Goal: Task Accomplishment & Management: Manage account settings

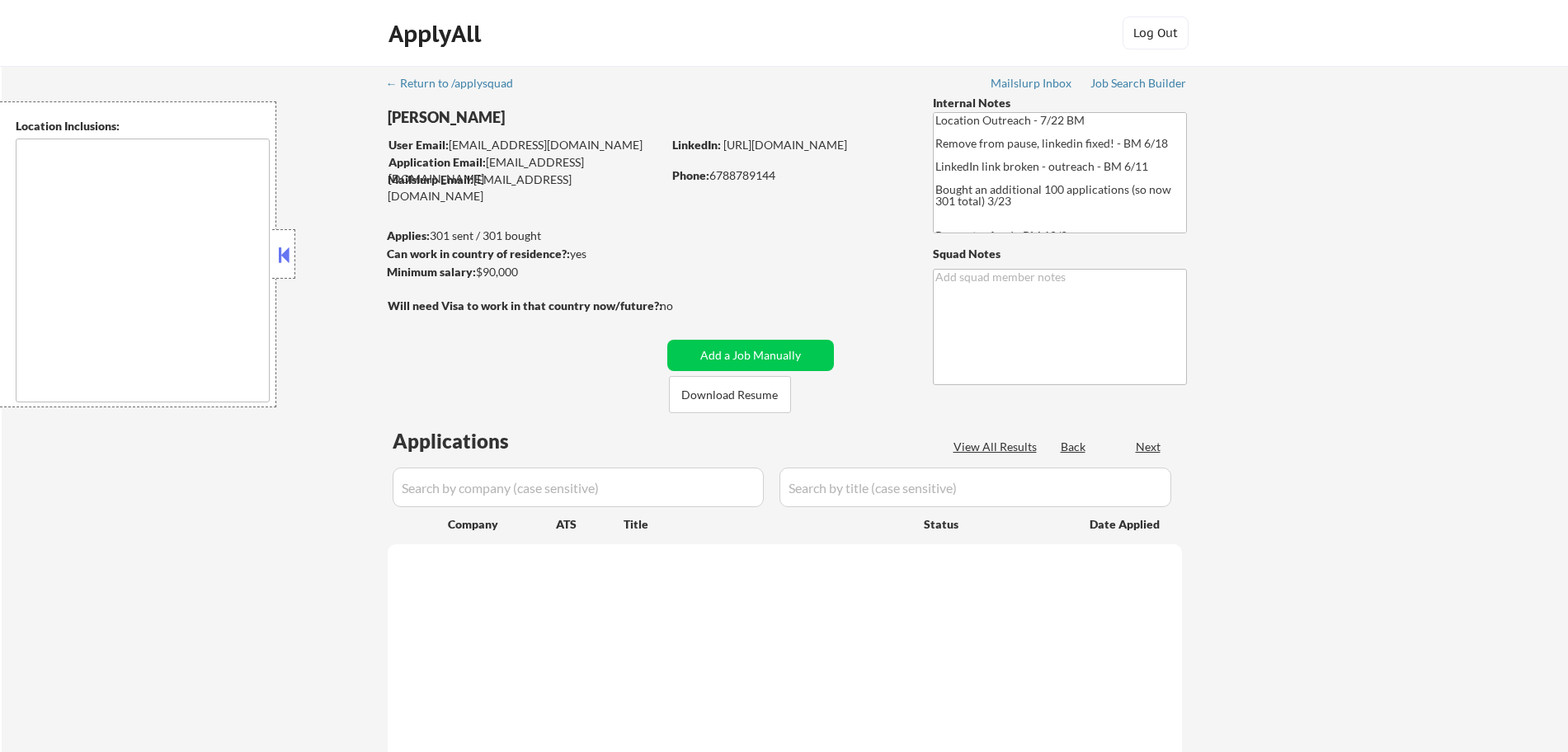
type textarea "remote"
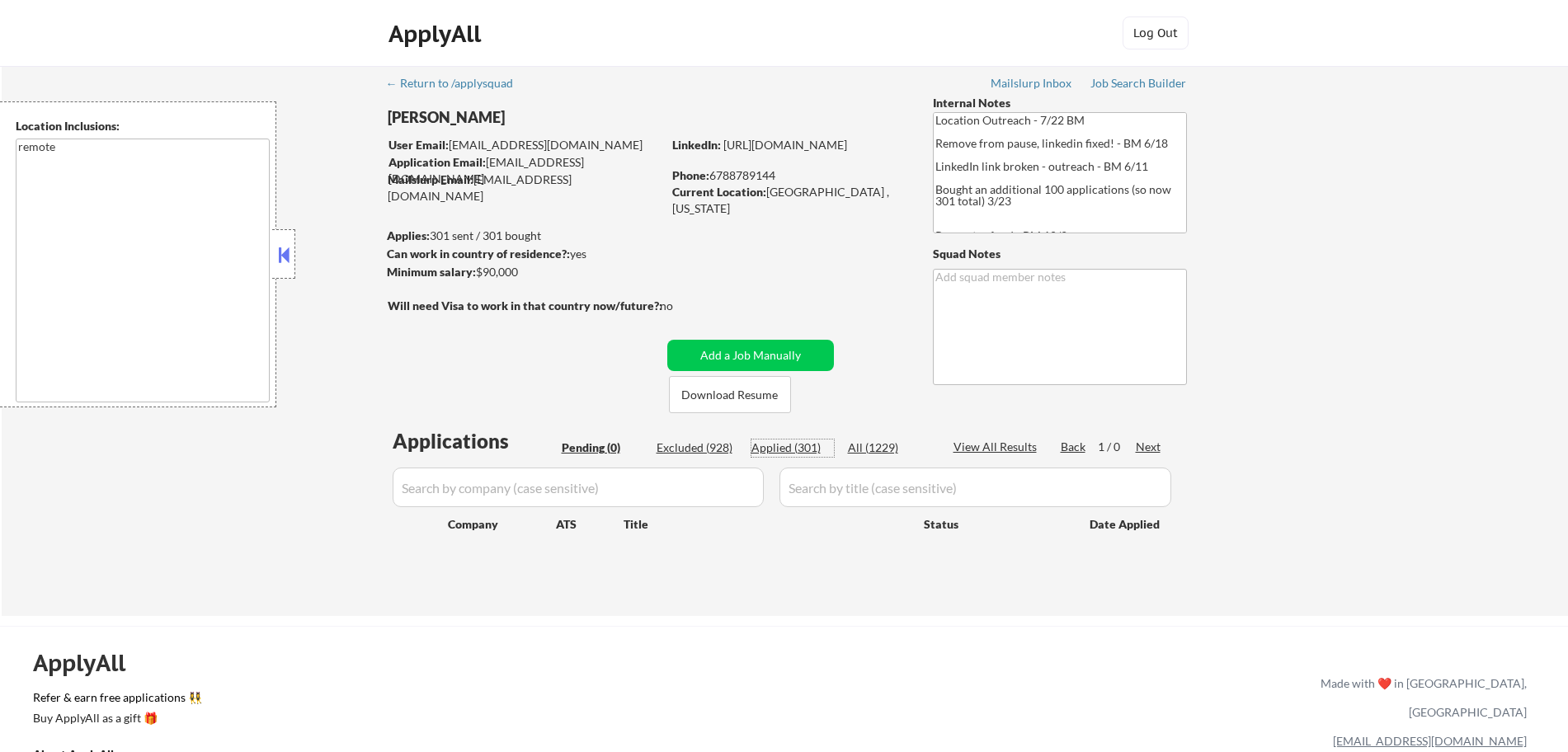
click at [775, 444] on div "Applied (301)" at bounding box center [792, 448] width 82 height 16
select select ""applied""
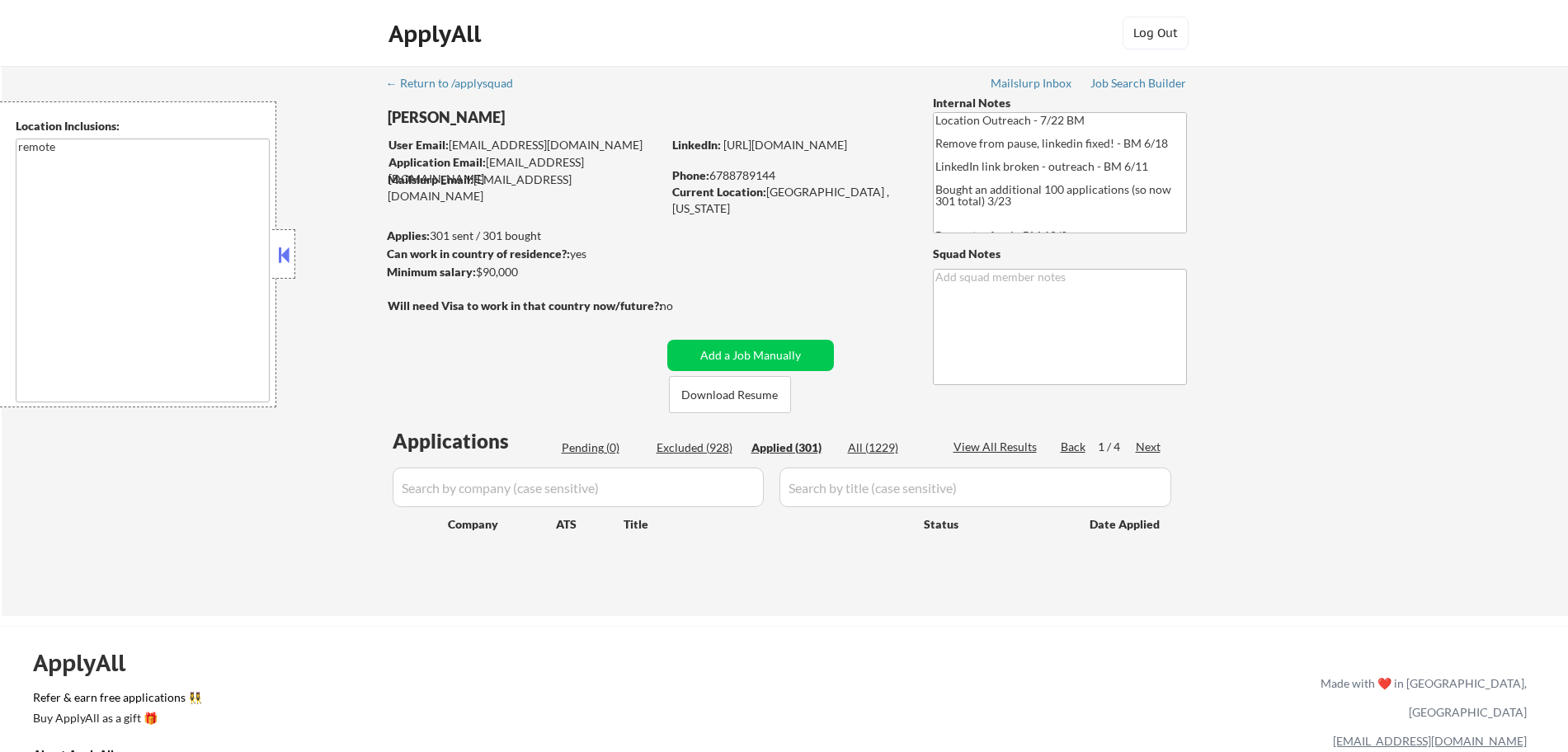
select select ""applied""
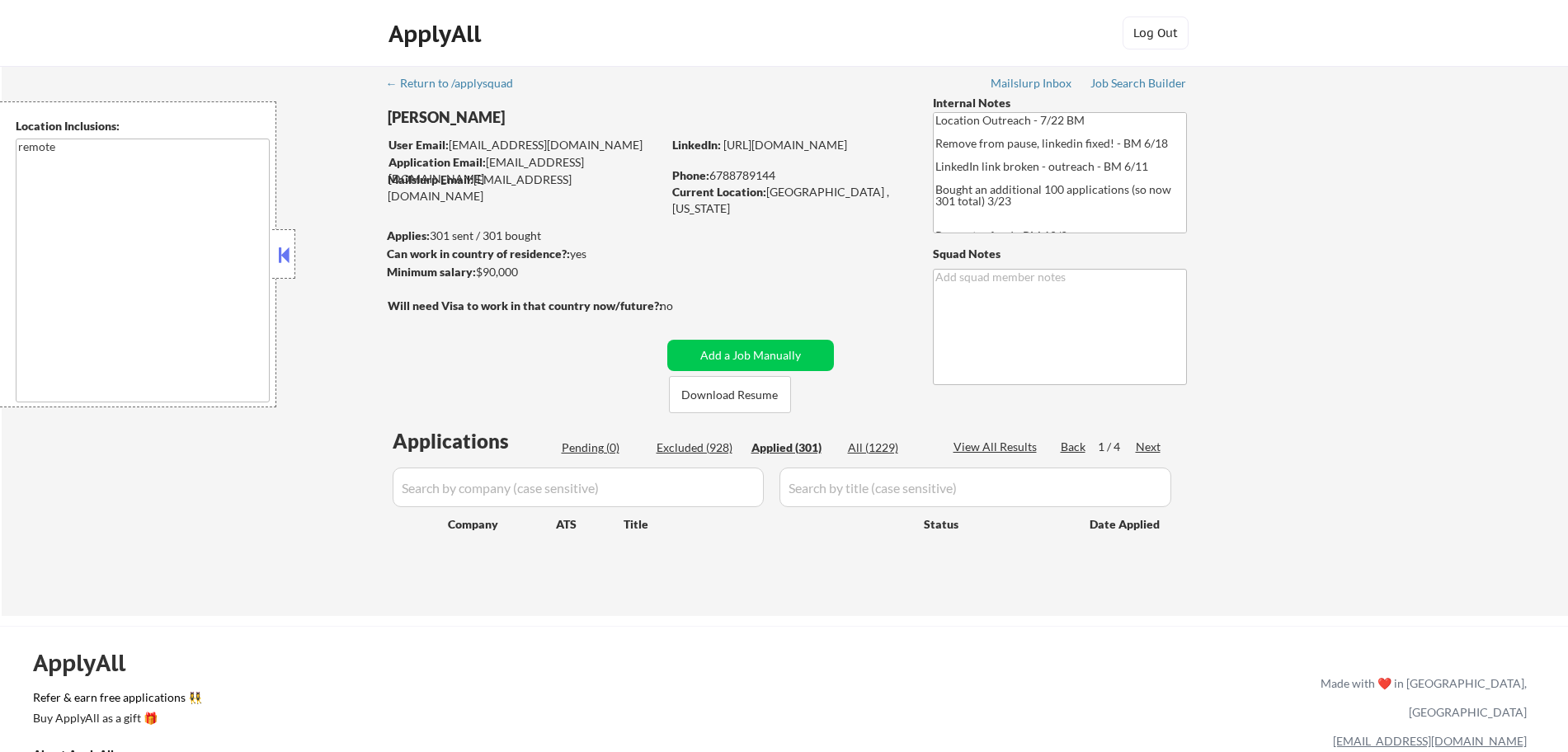
select select ""applied""
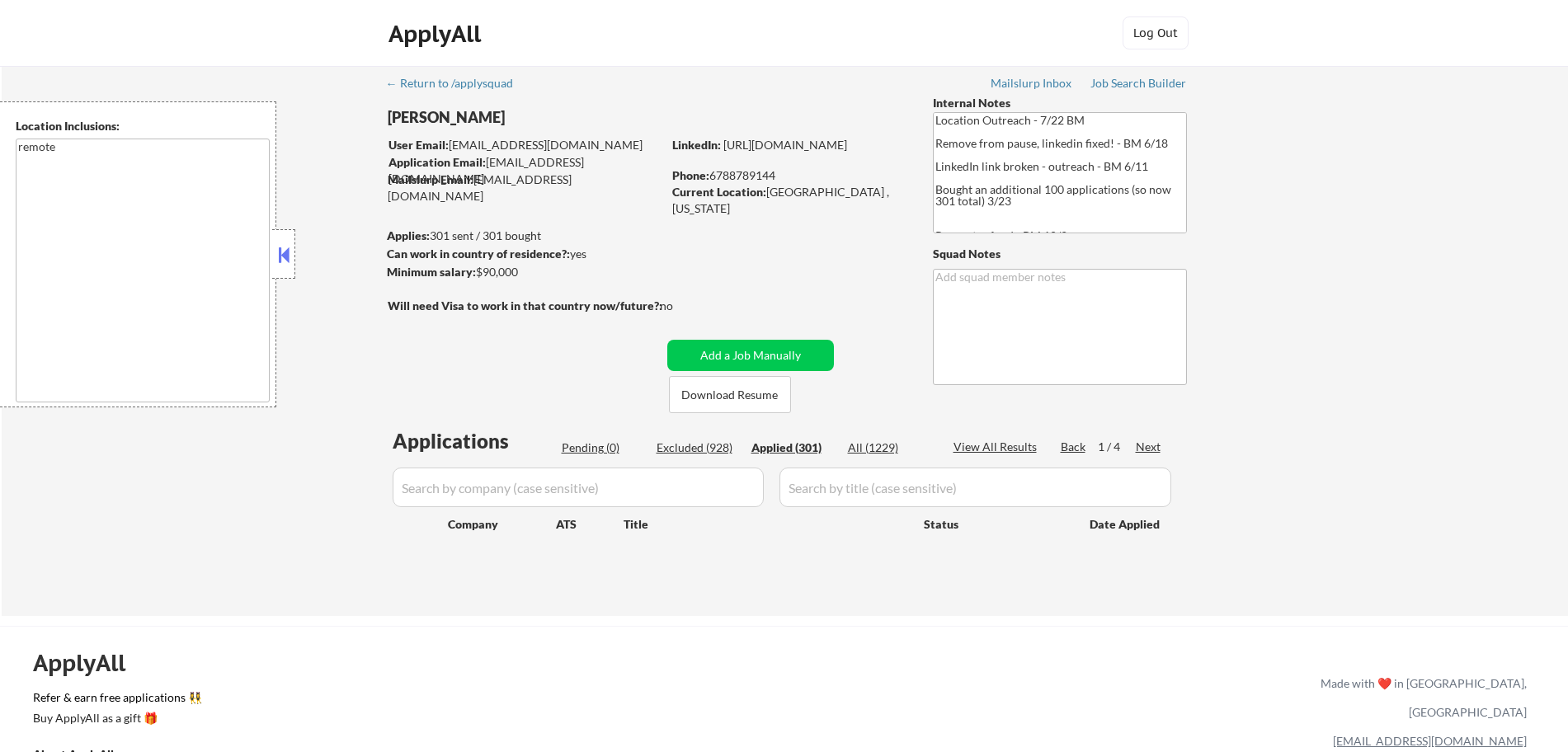
select select ""applied""
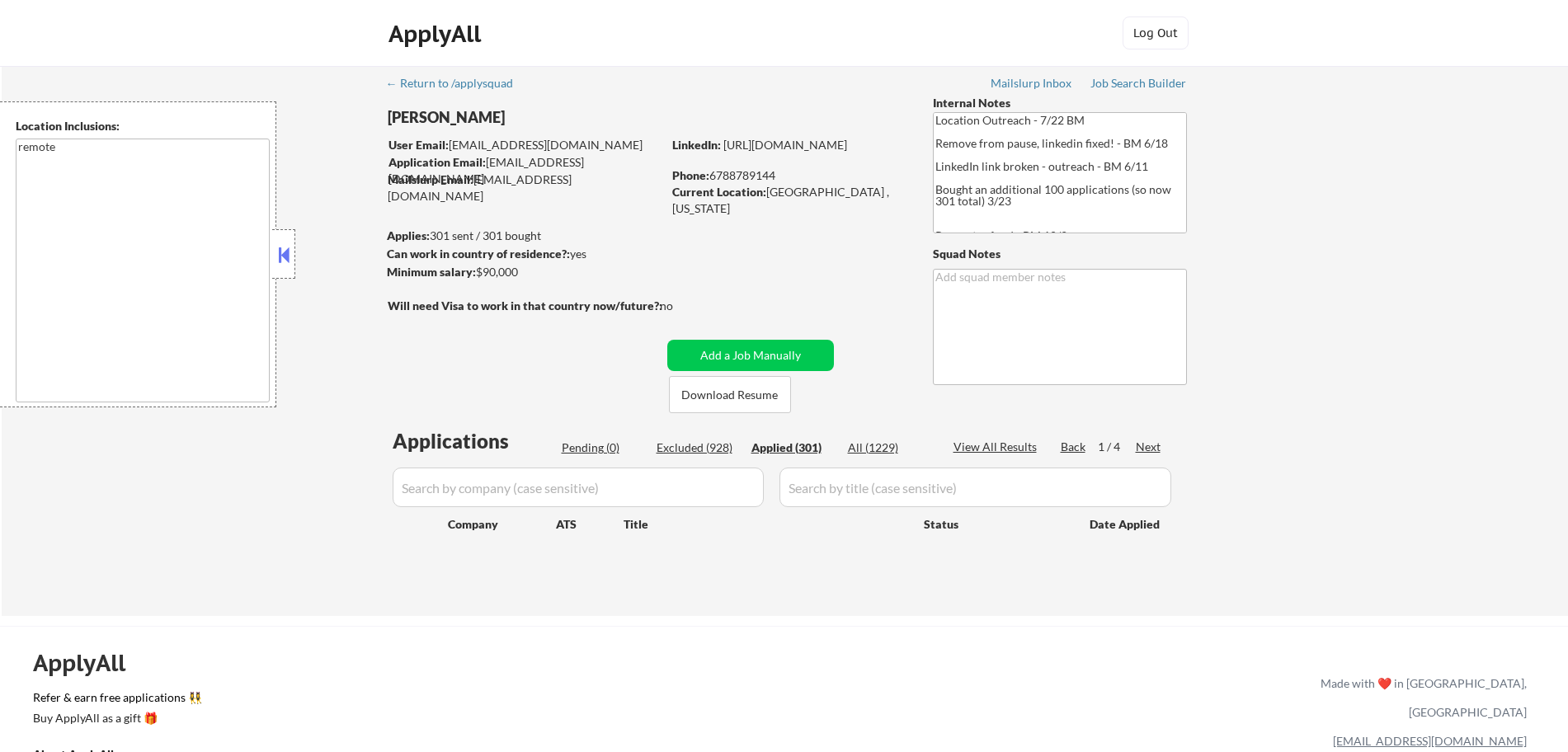
select select ""applied""
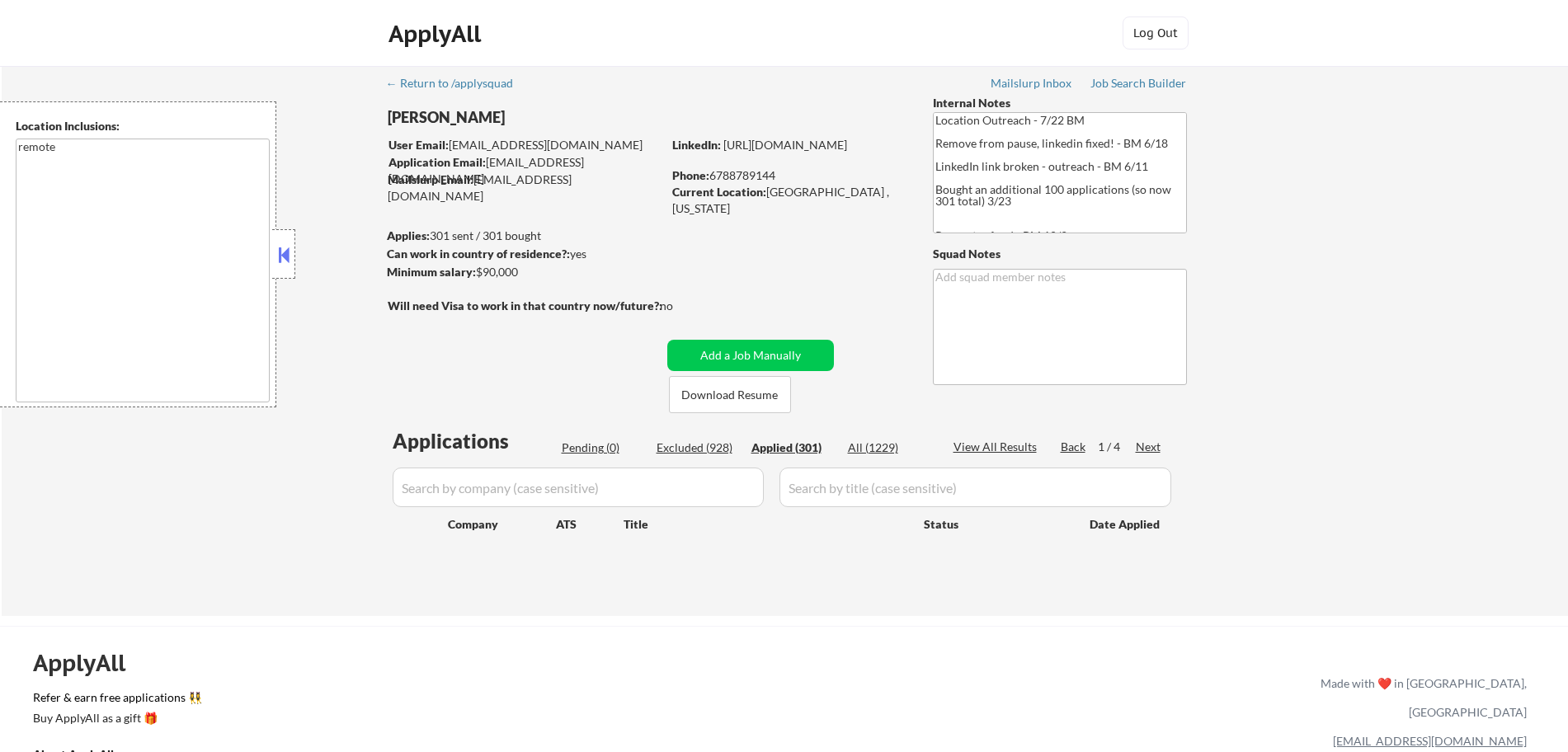
select select ""applied""
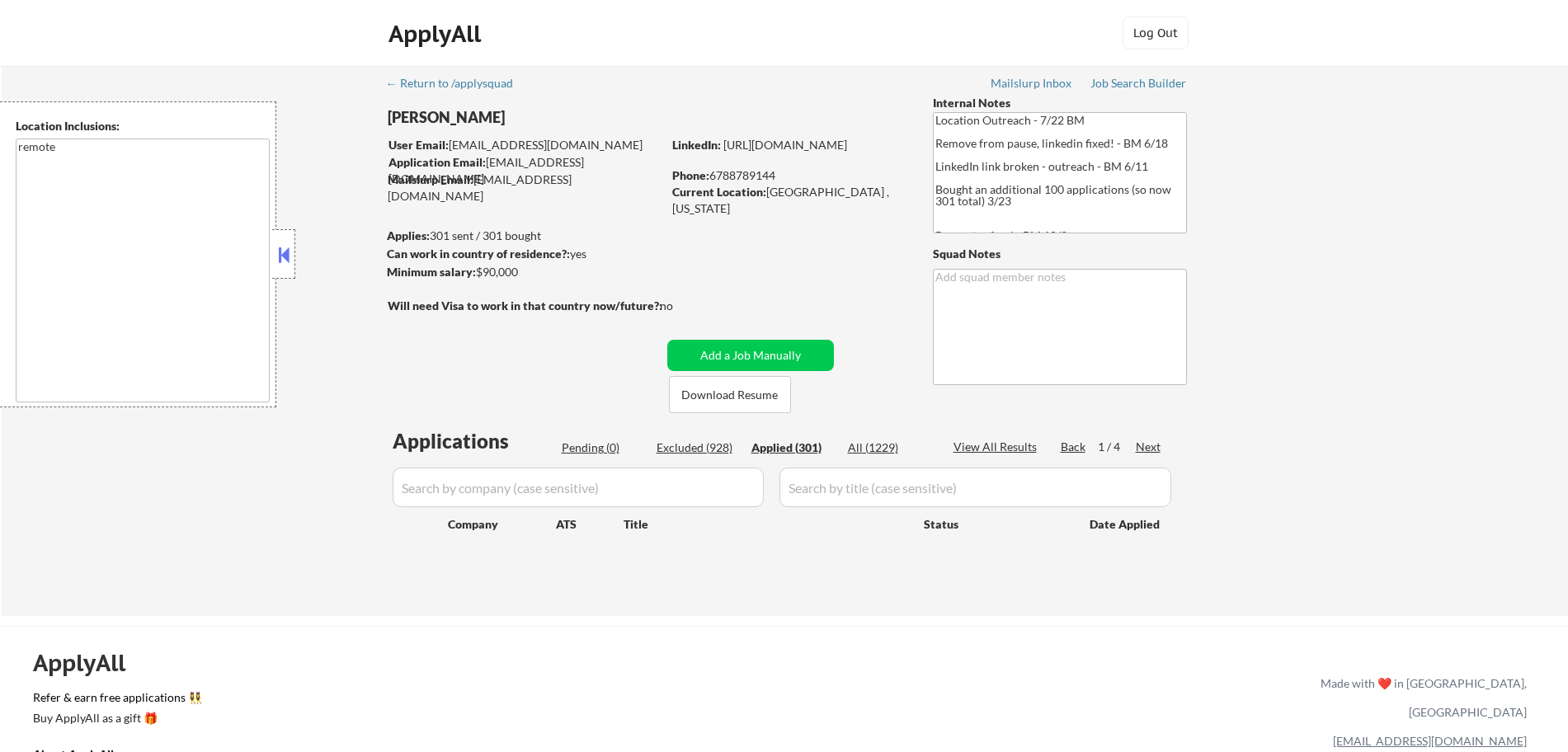
select select ""applied""
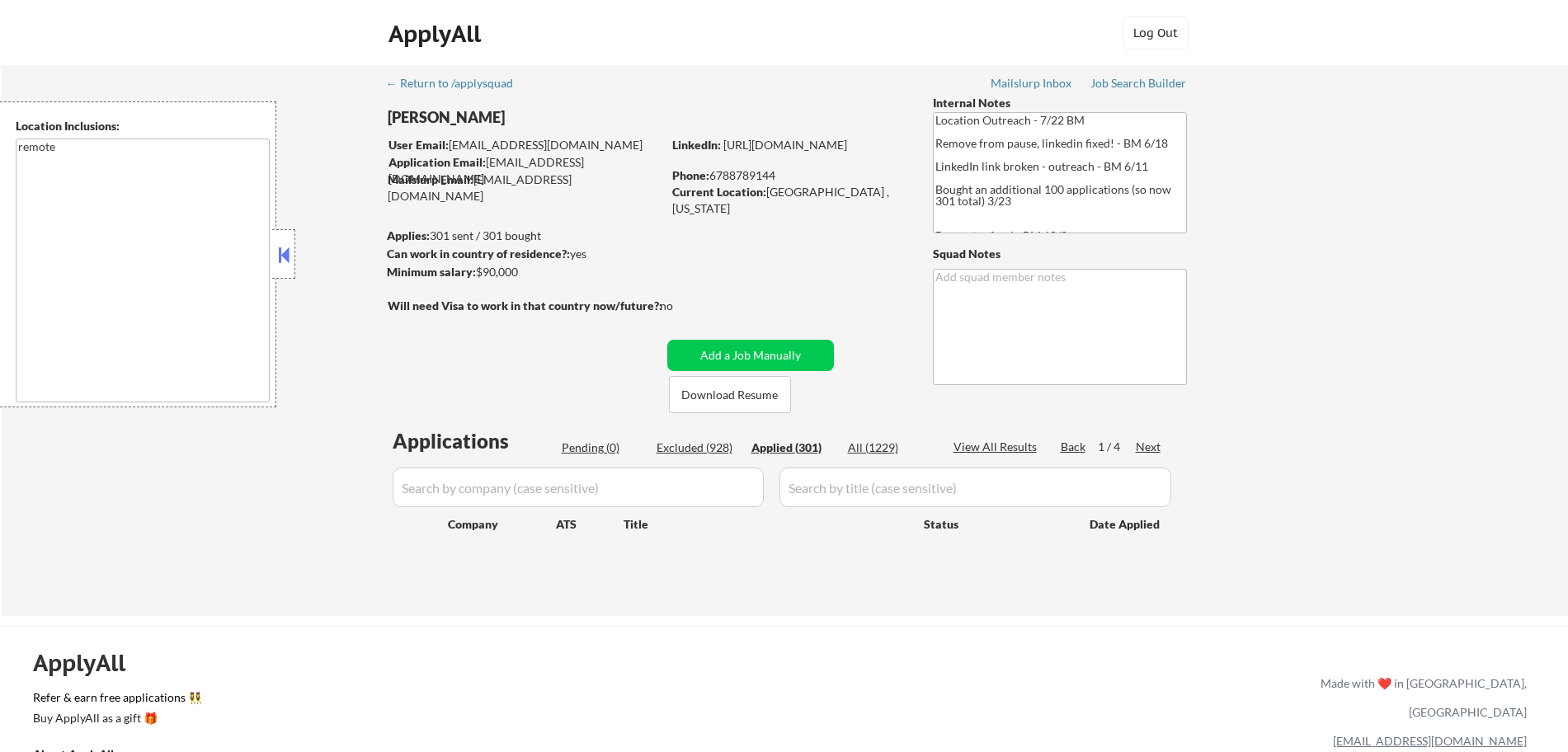
select select ""applied""
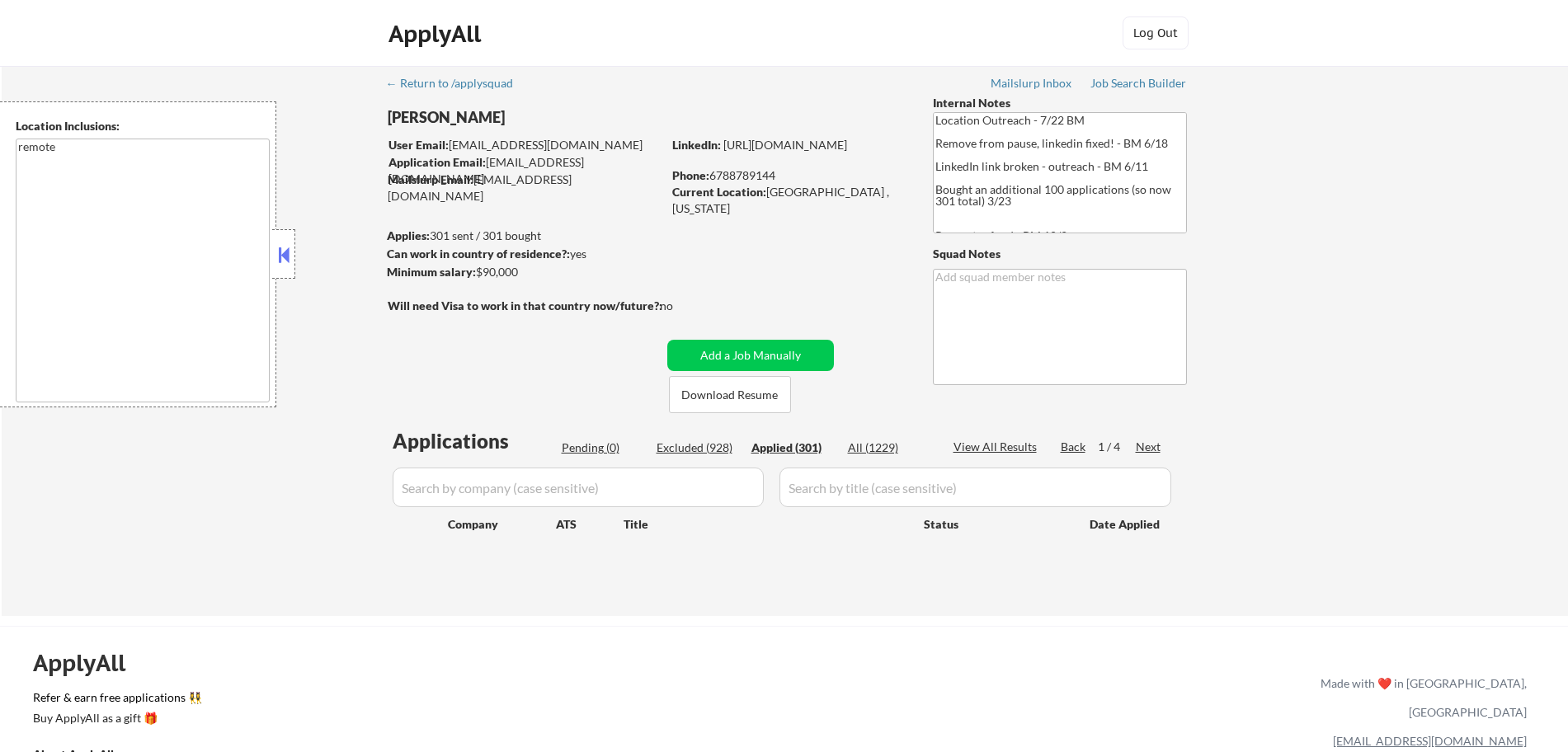
select select ""applied""
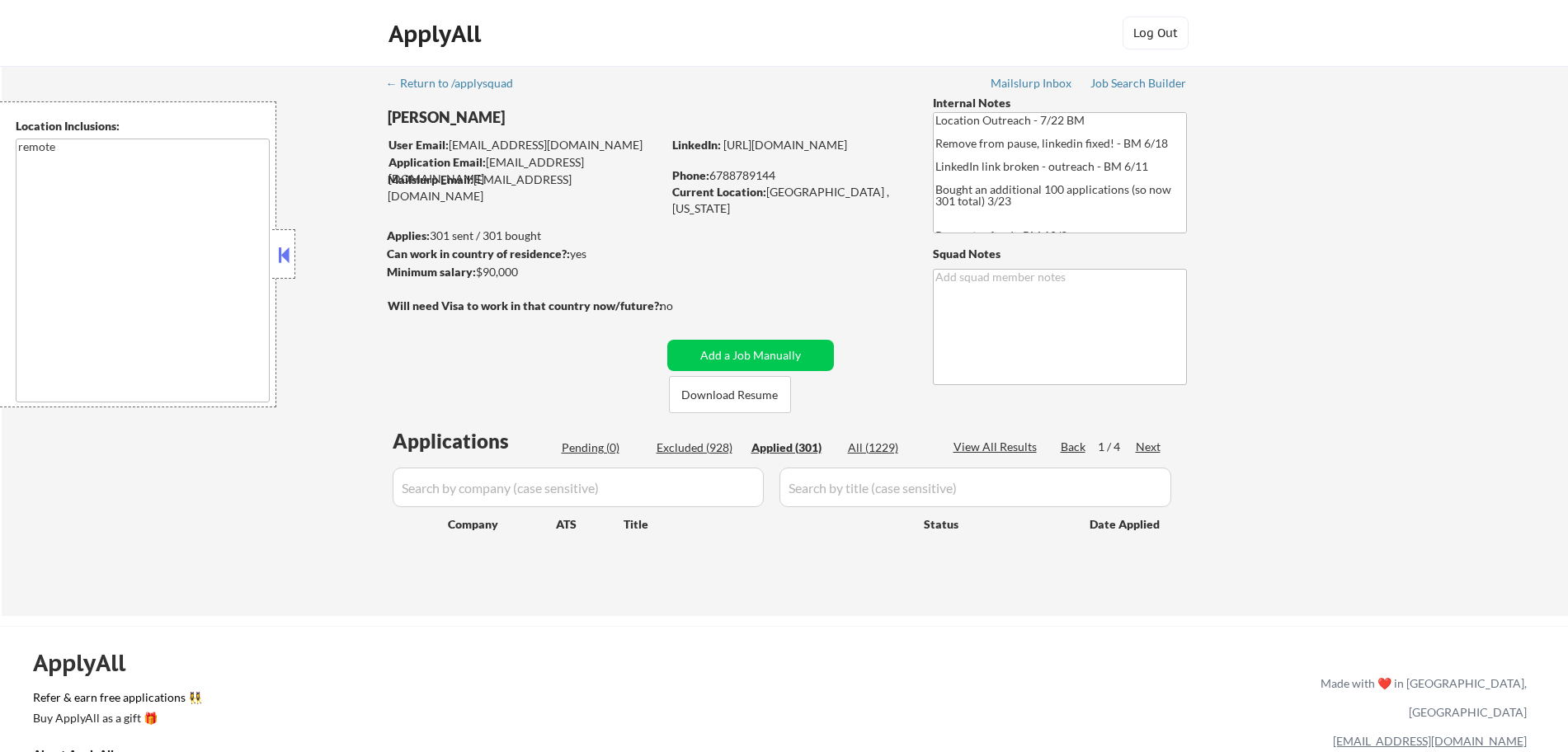
select select ""applied""
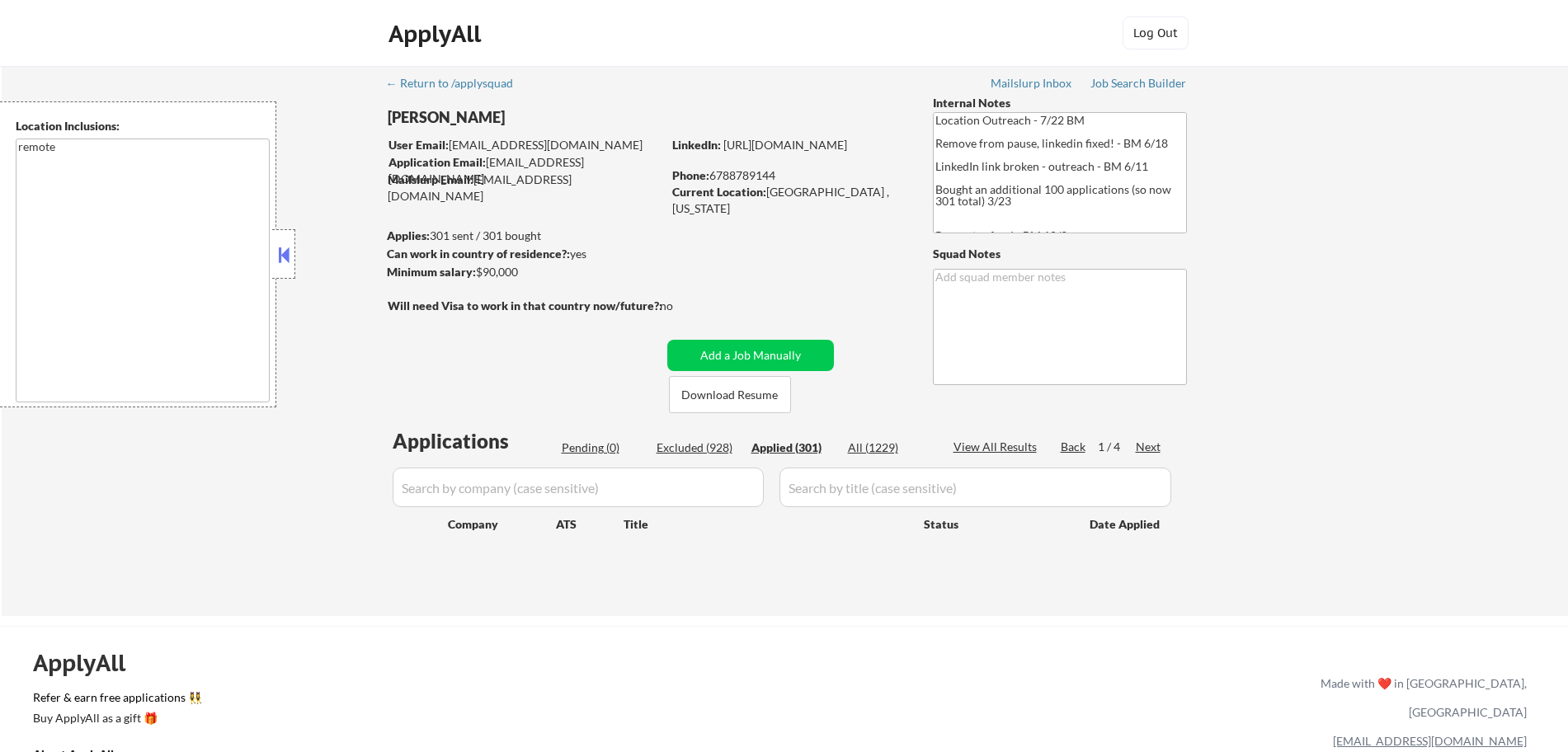
select select ""applied""
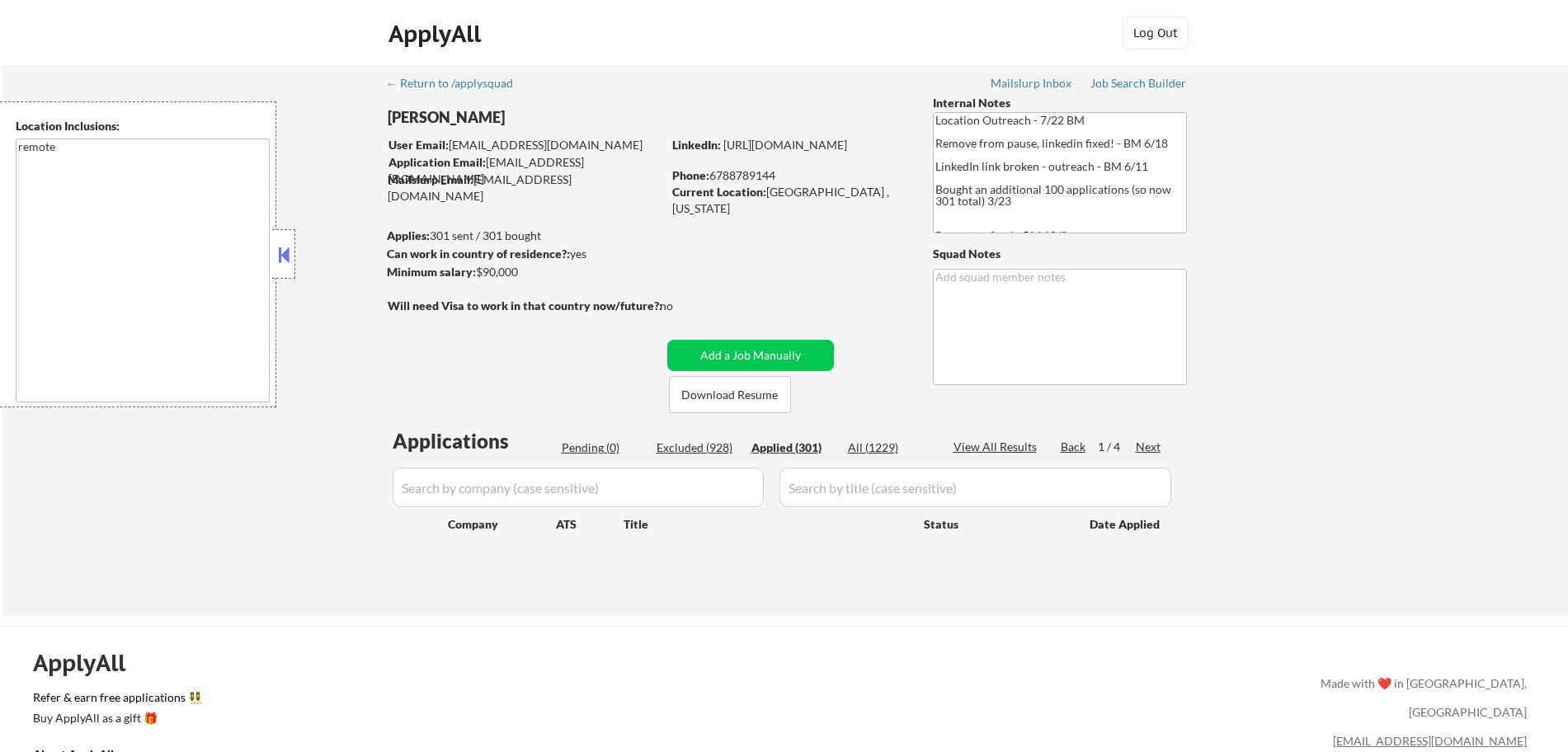
select select ""applied""
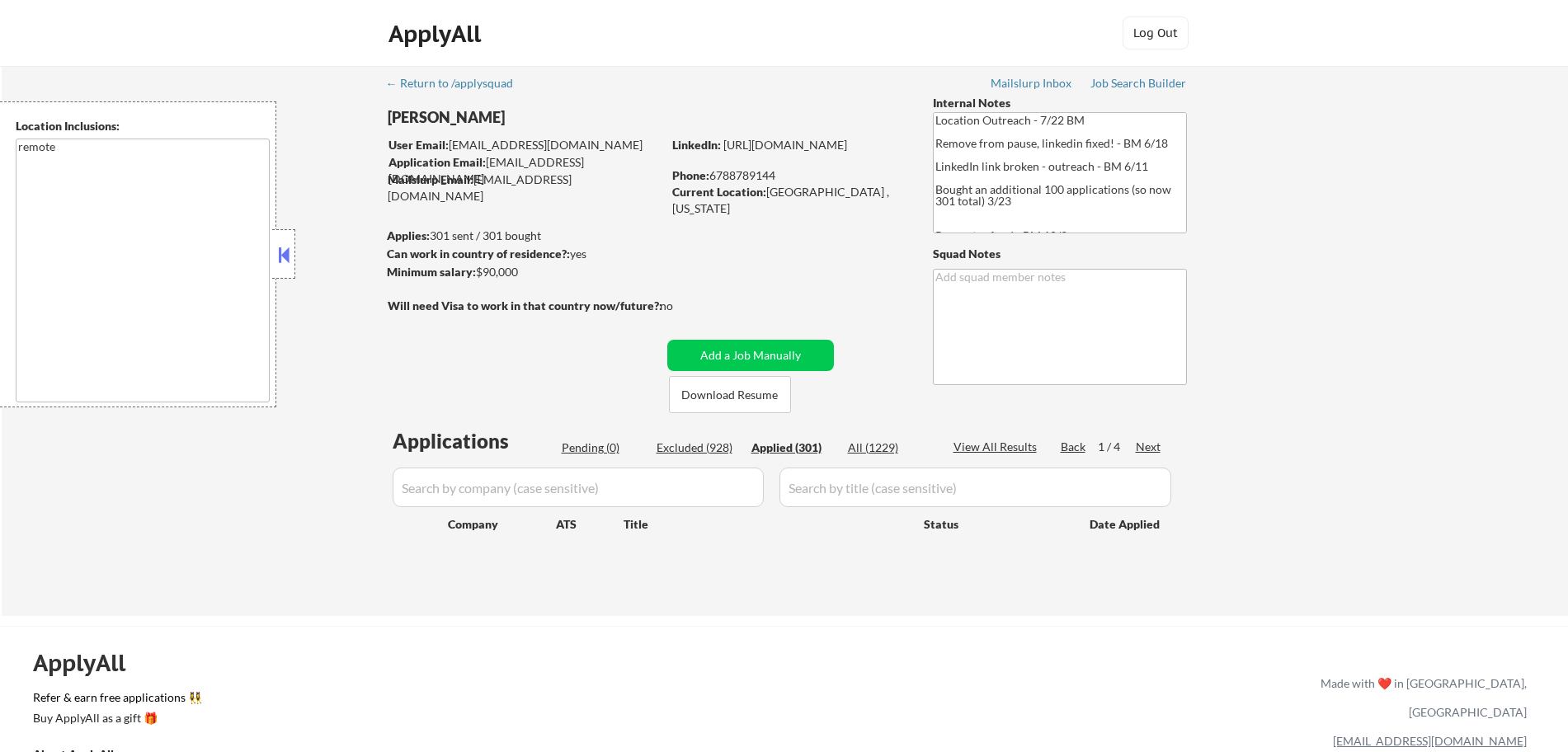
select select ""applied""
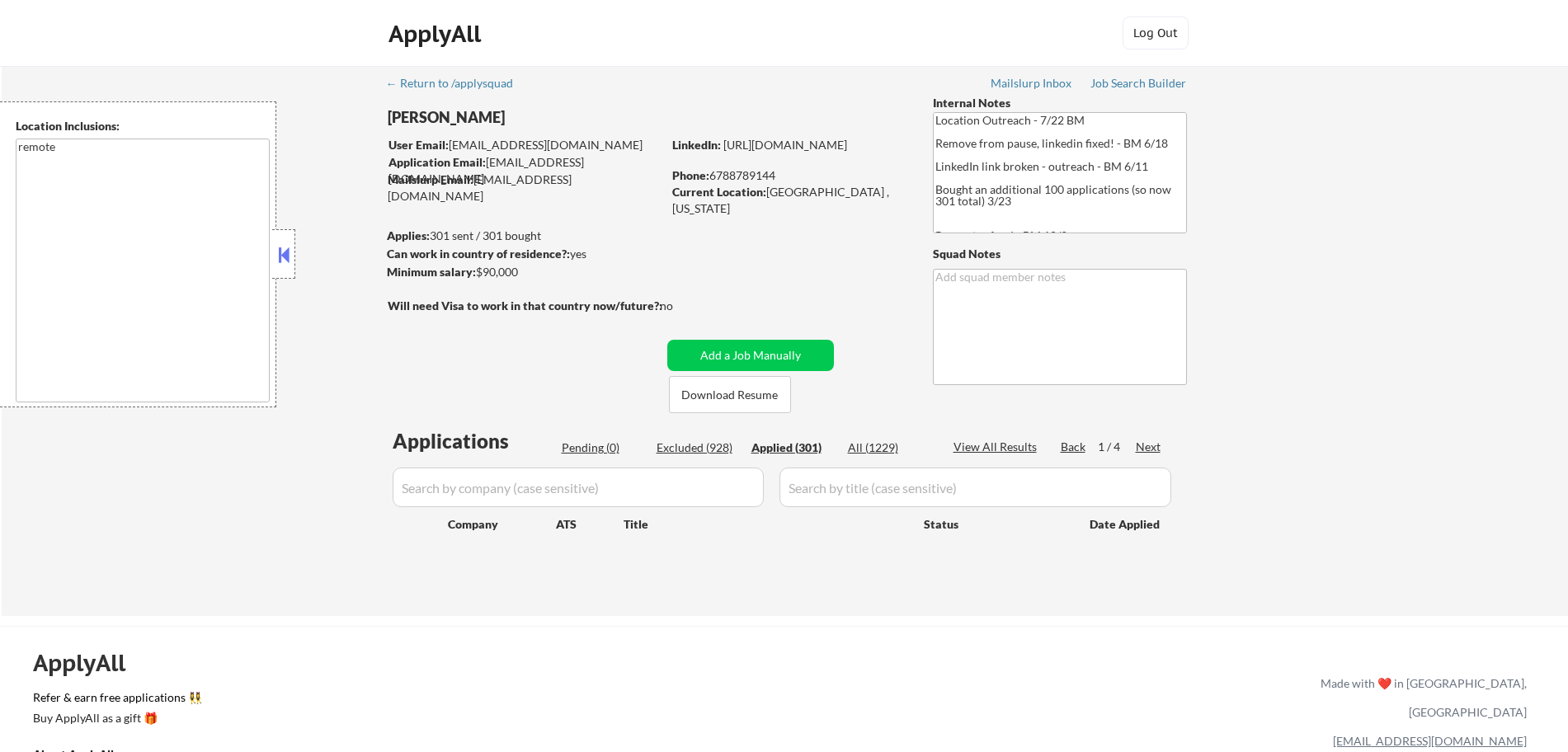
select select ""applied""
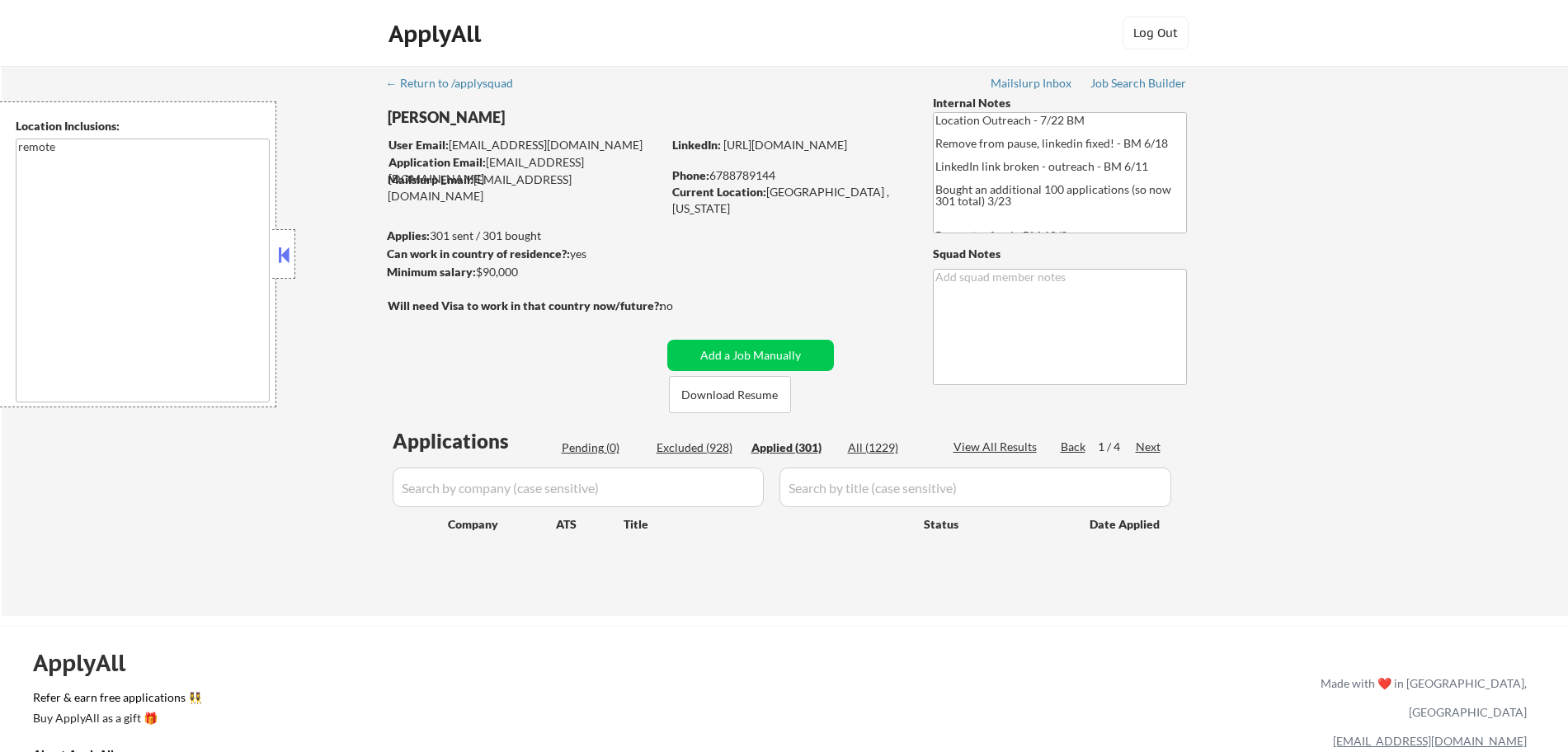
select select ""applied""
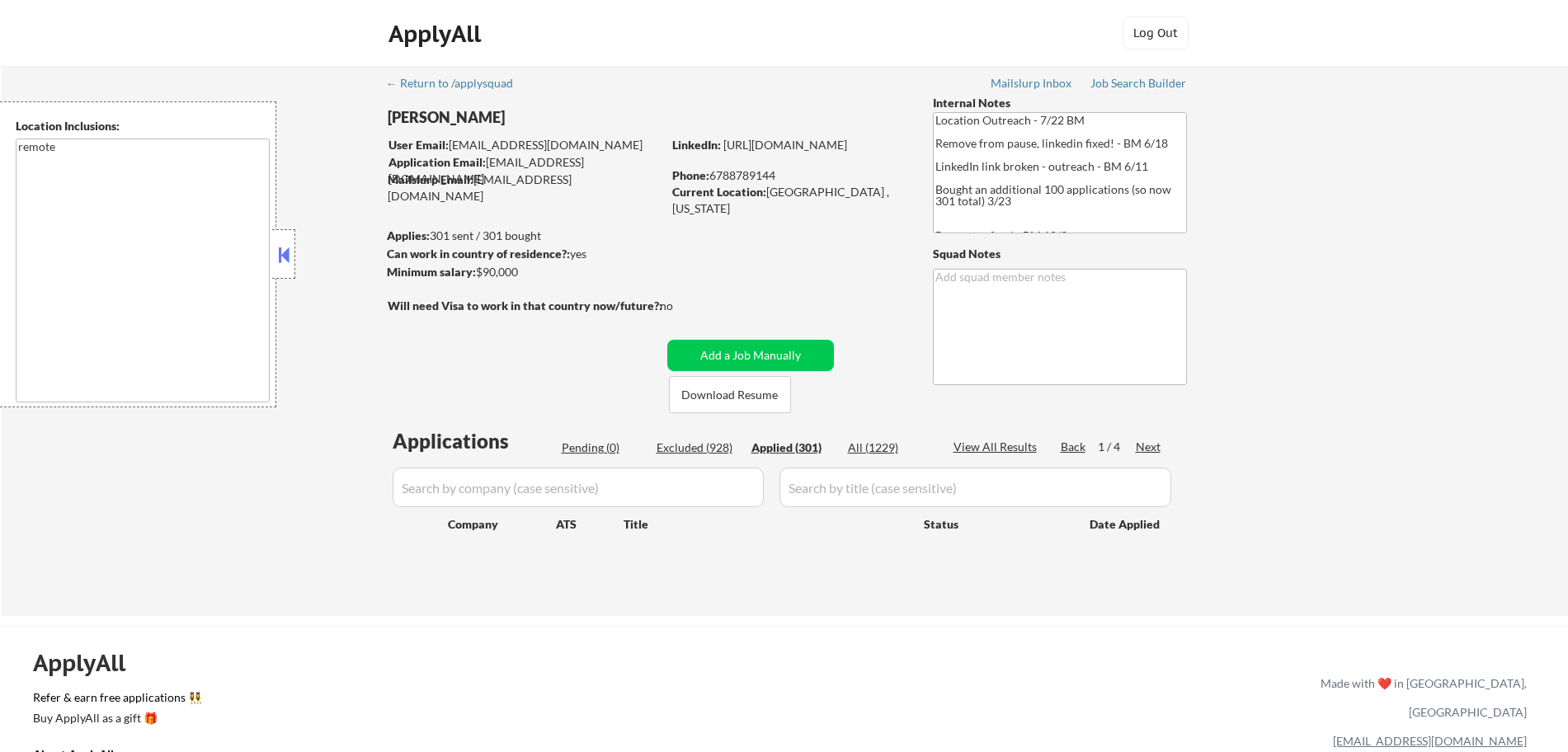
select select ""applied""
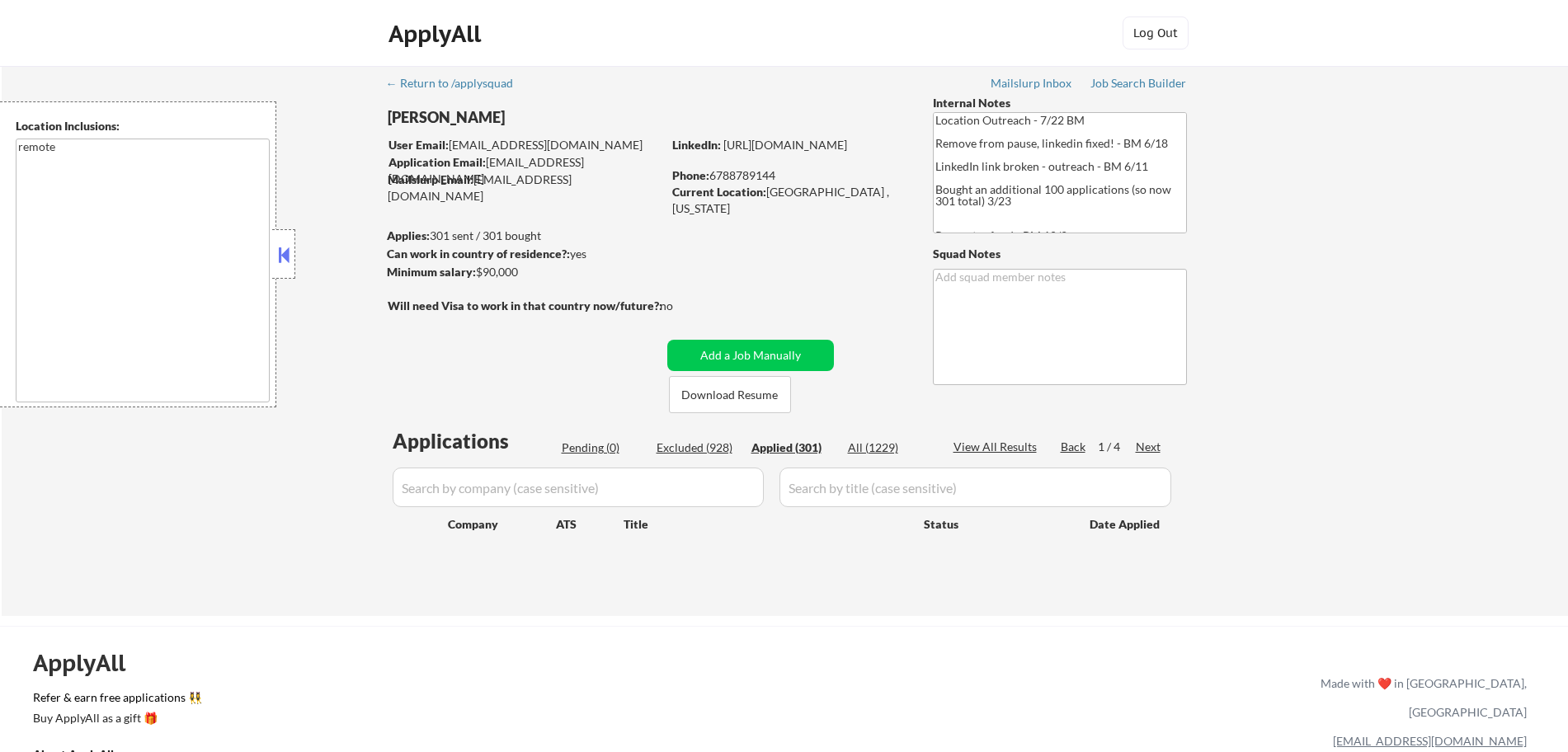
select select ""applied""
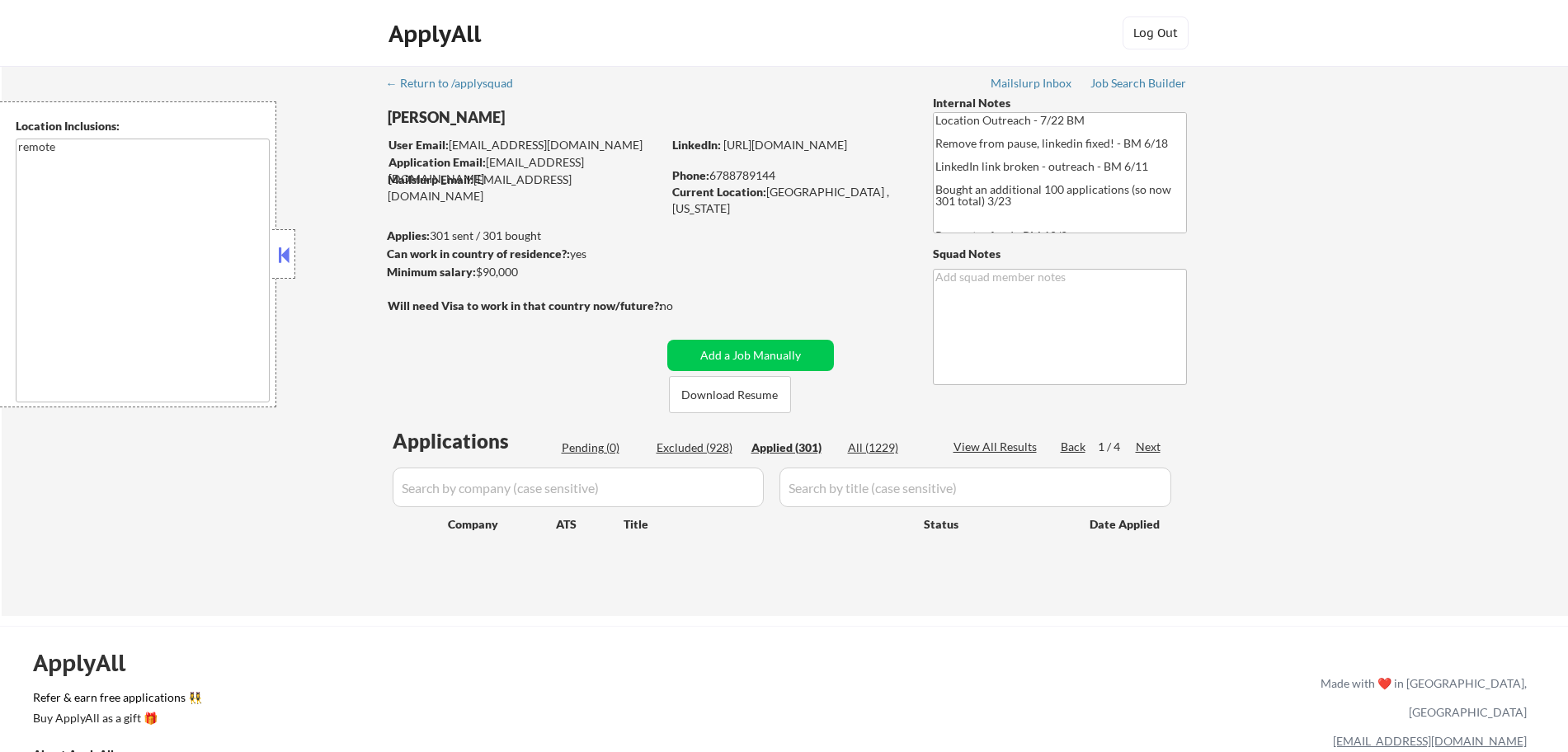
select select ""applied""
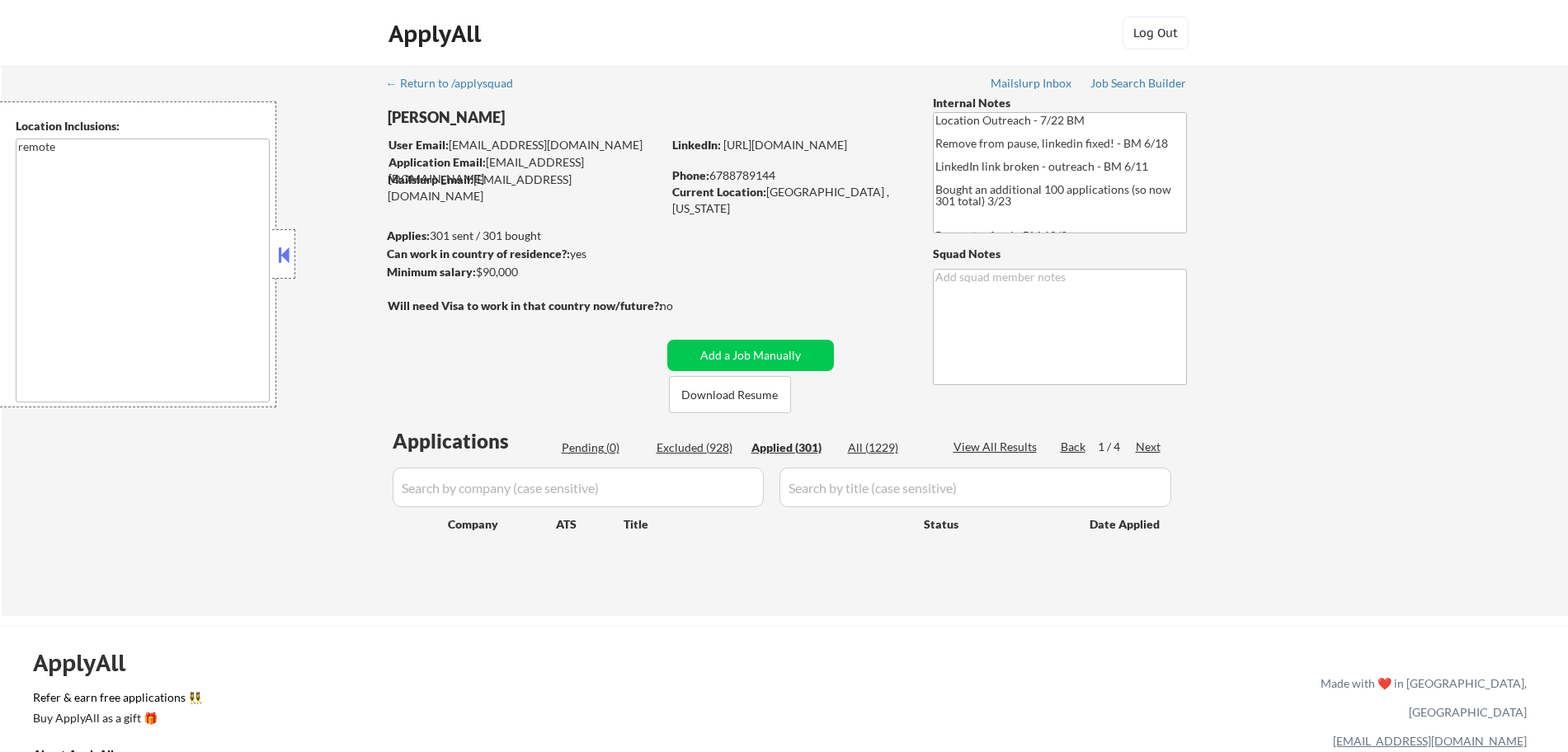
select select ""applied""
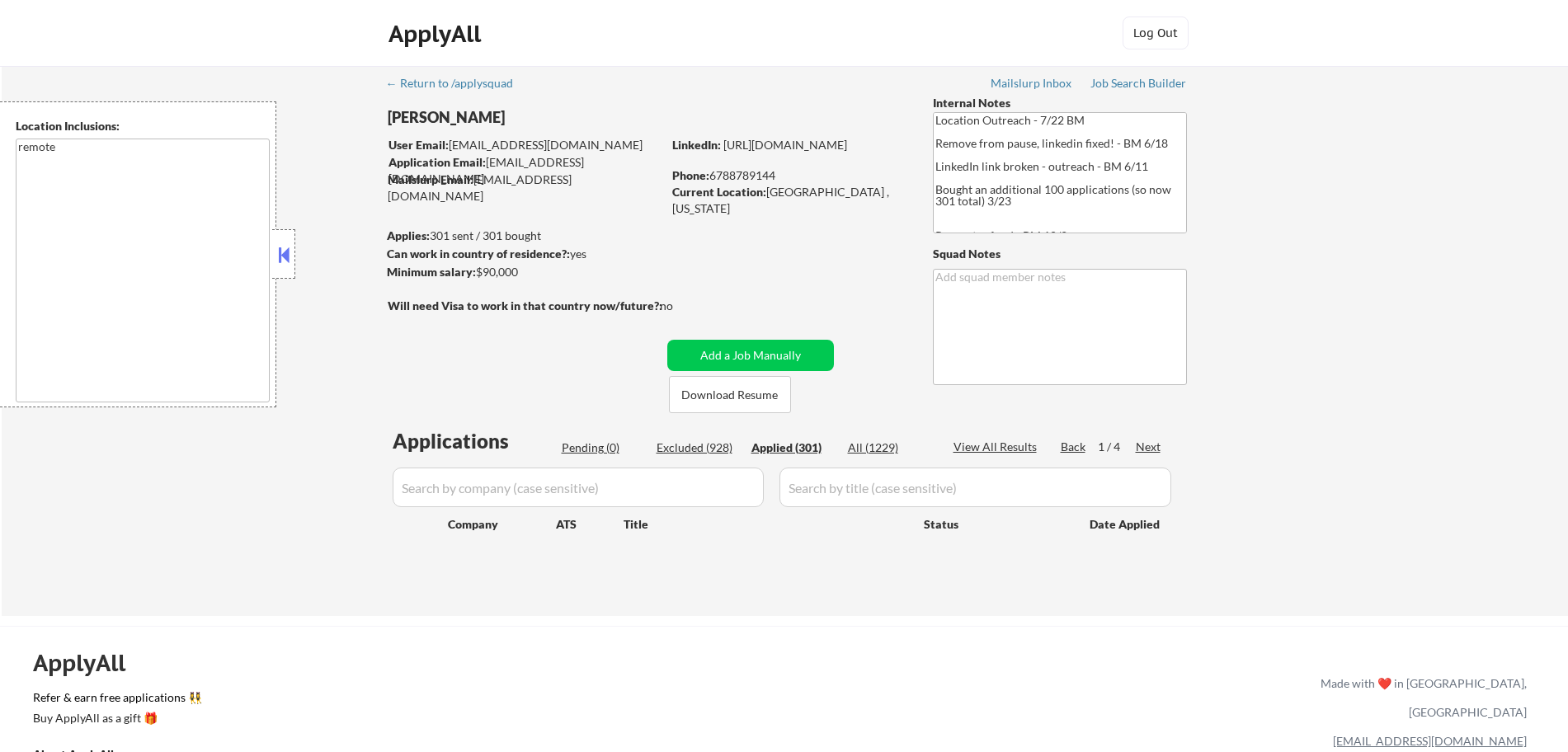
select select ""applied""
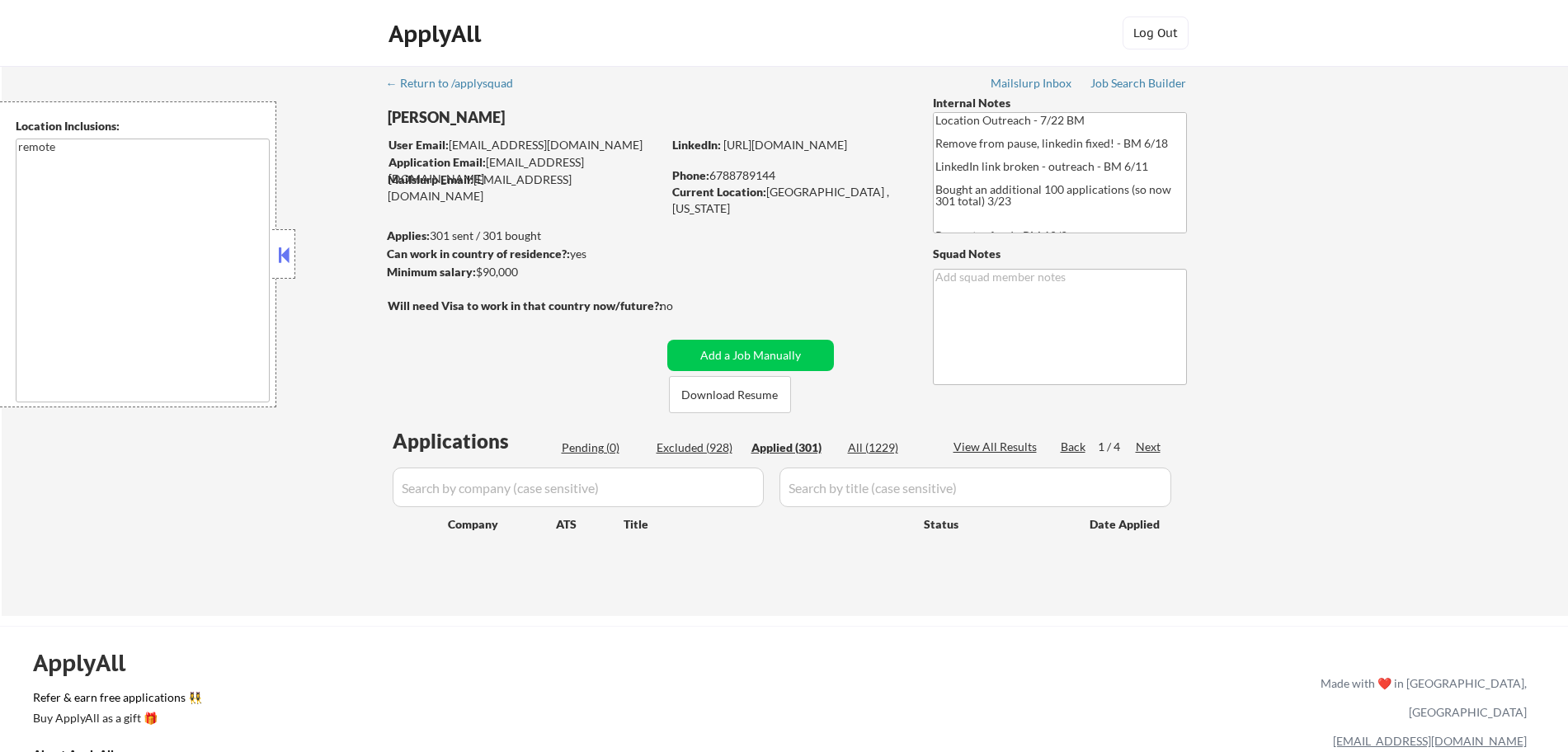
select select ""applied""
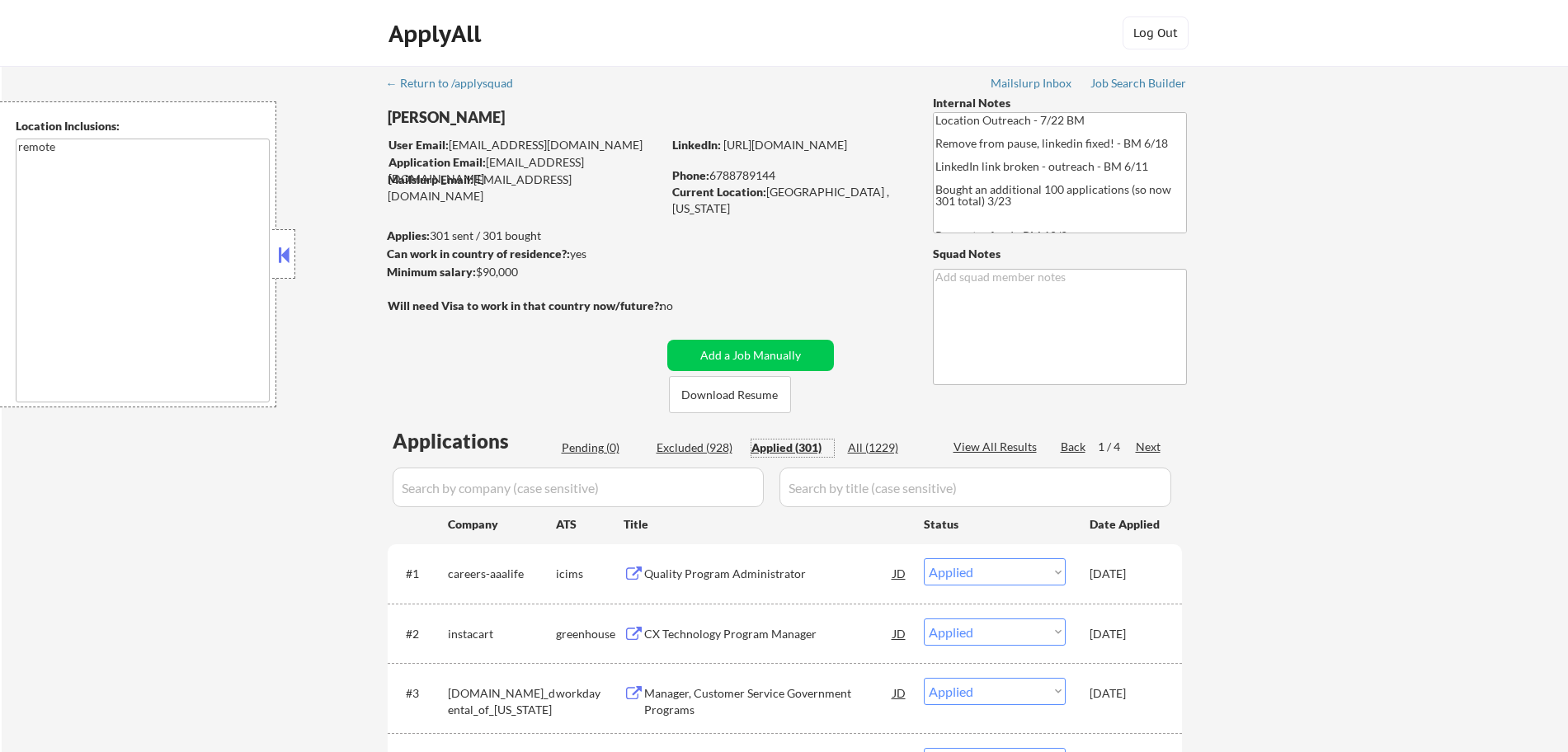
click at [1143, 441] on div "Next" at bounding box center [1149, 447] width 26 height 16
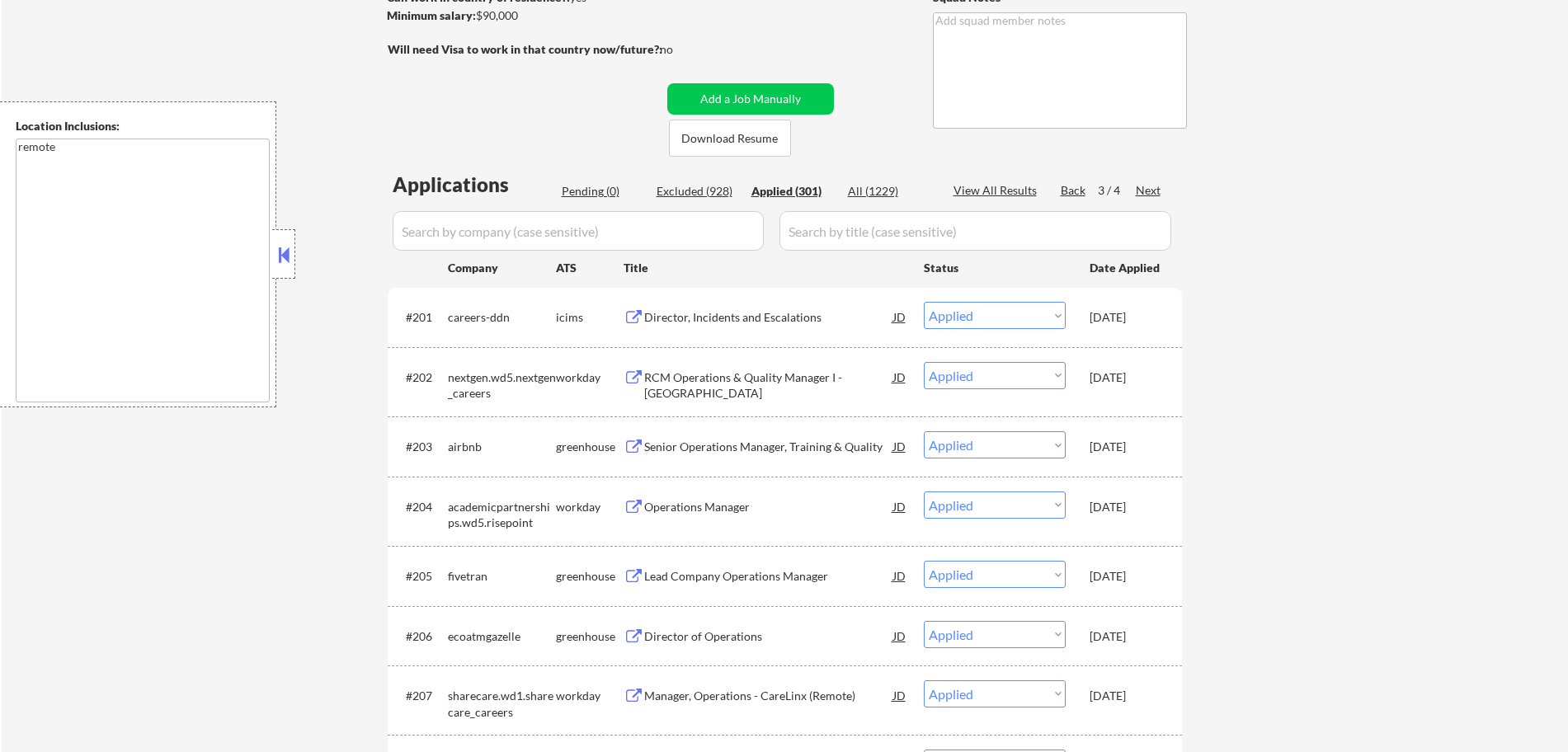
scroll to position [185, 0]
